Goal: Task Accomplishment & Management: Complete application form

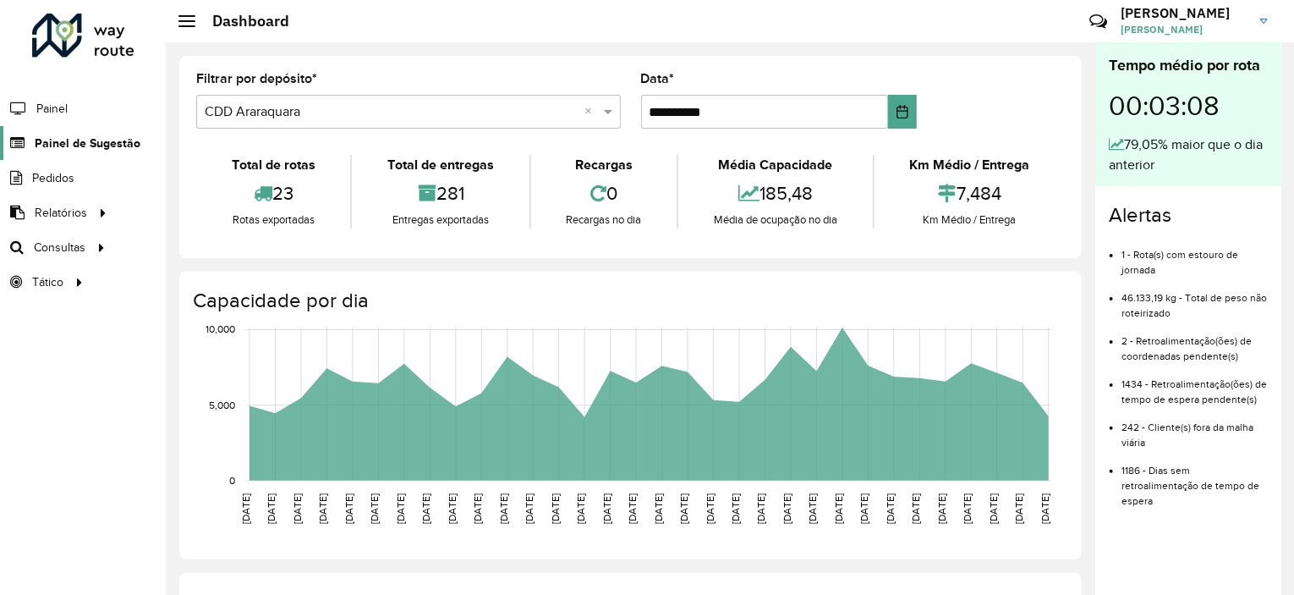
click at [80, 144] on span "Painel de Sugestão" at bounding box center [88, 143] width 106 height 18
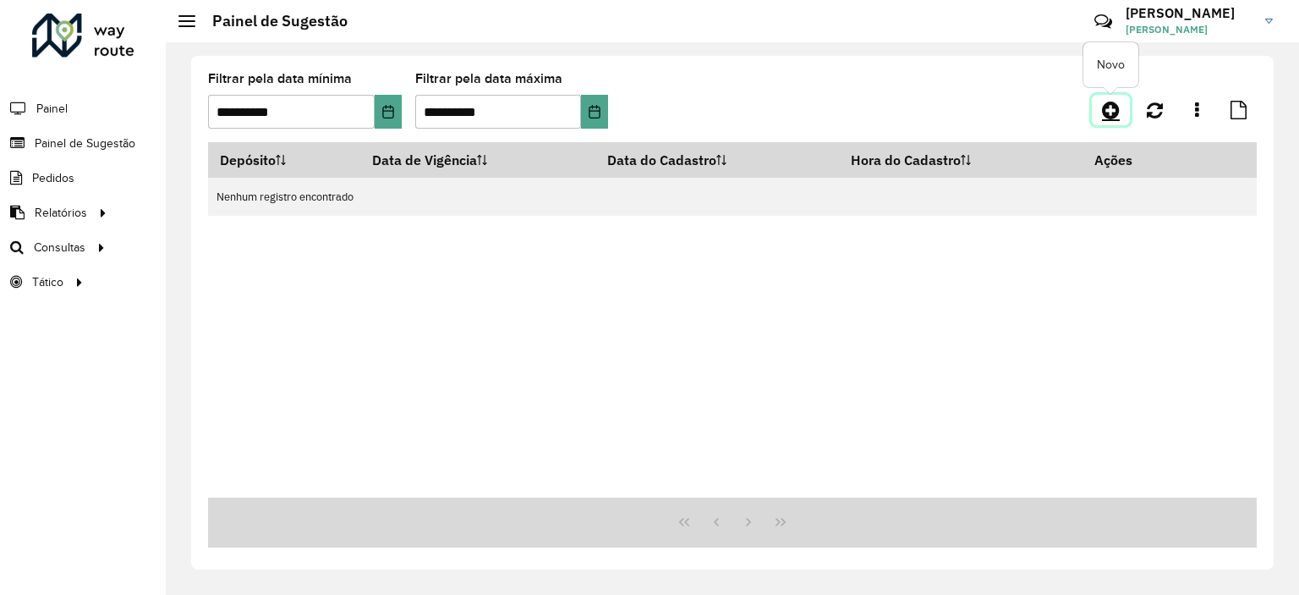
click at [1108, 113] on icon at bounding box center [1111, 110] width 18 height 20
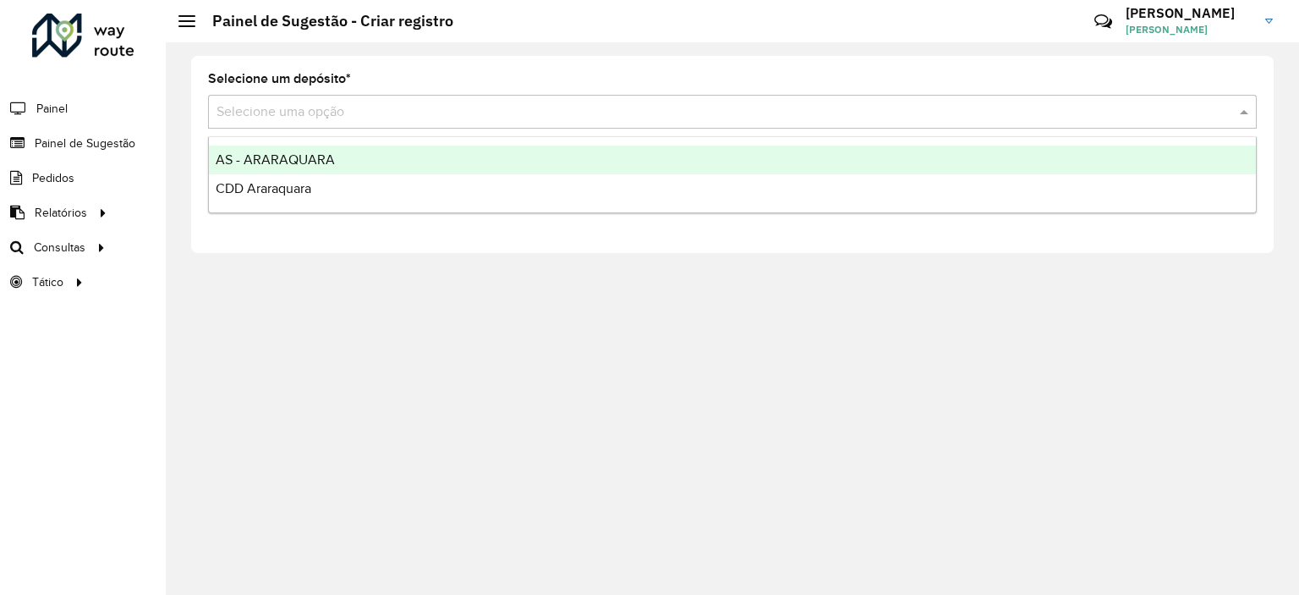
click at [519, 111] on input "text" at bounding box center [716, 112] width 998 height 20
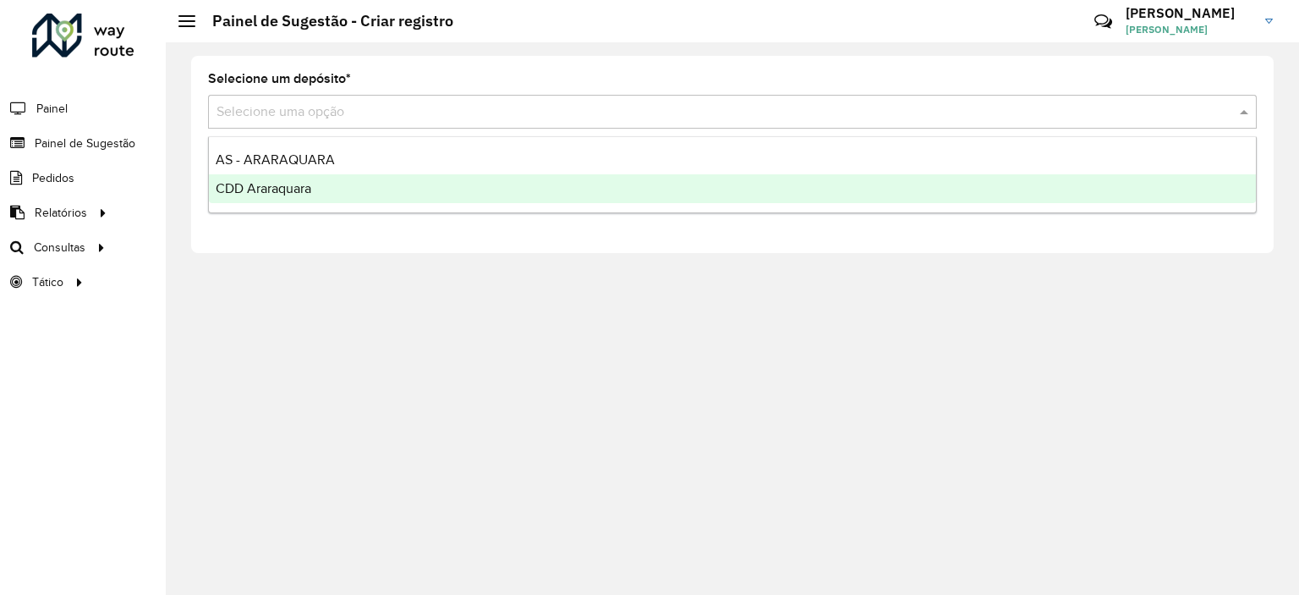
click at [447, 185] on div "CDD Araraquara" at bounding box center [732, 188] width 1047 height 29
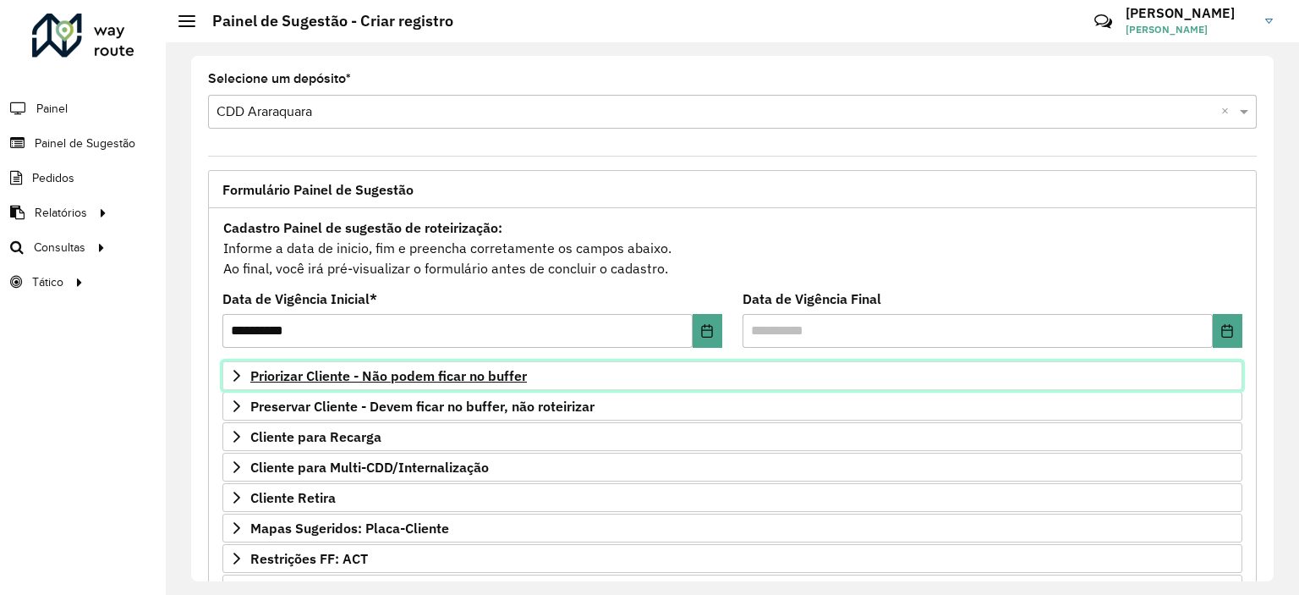
click at [525, 387] on link "Priorizar Cliente - Não podem ficar no buffer" at bounding box center [732, 375] width 1020 height 29
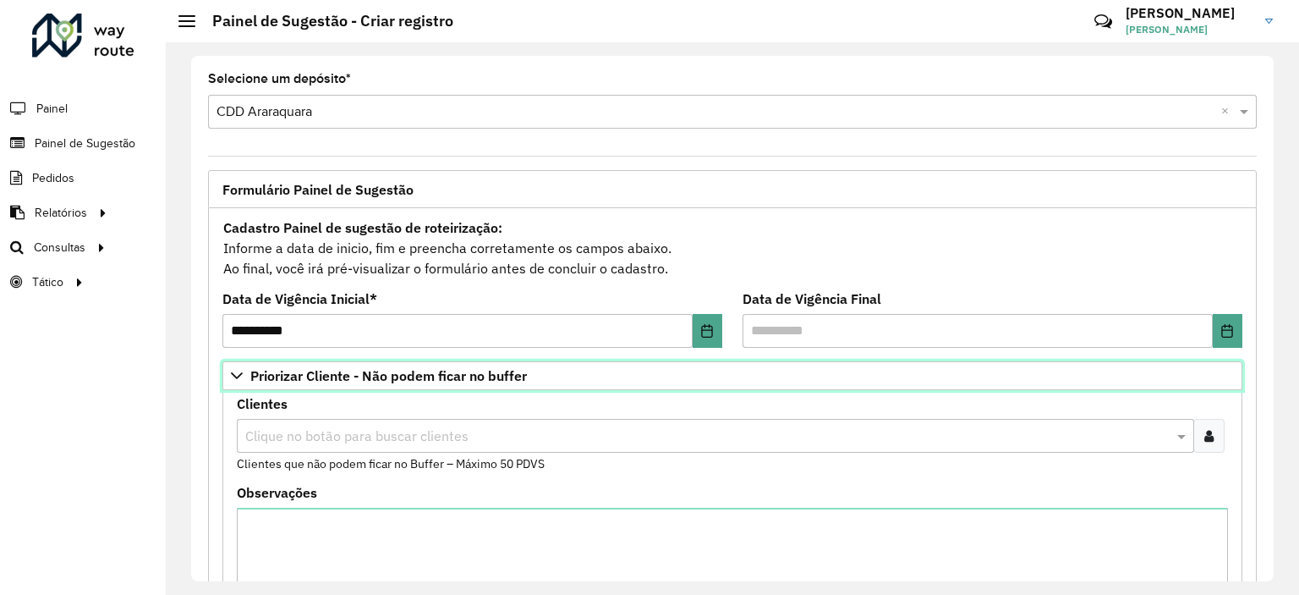
scroll to position [169, 0]
